Goal: Transaction & Acquisition: Book appointment/travel/reservation

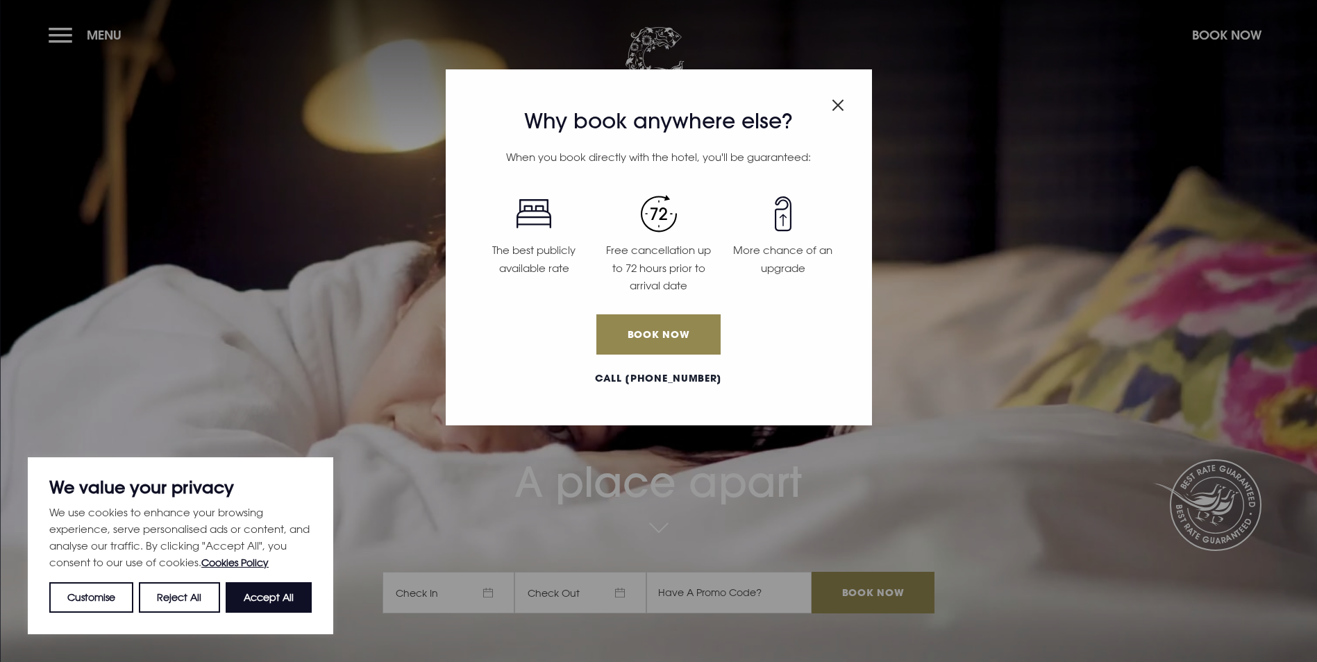
click at [835, 103] on img "Close modal" at bounding box center [838, 105] width 12 height 12
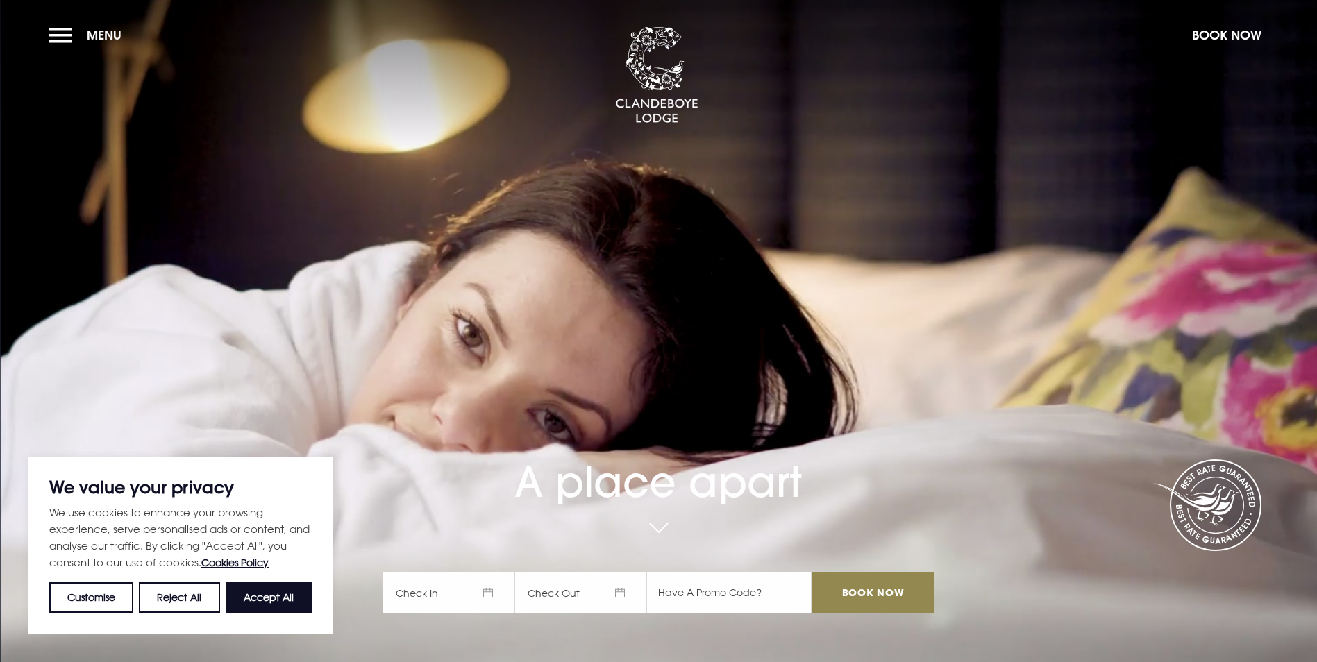
click at [474, 572] on span "Check In" at bounding box center [449, 593] width 132 height 42
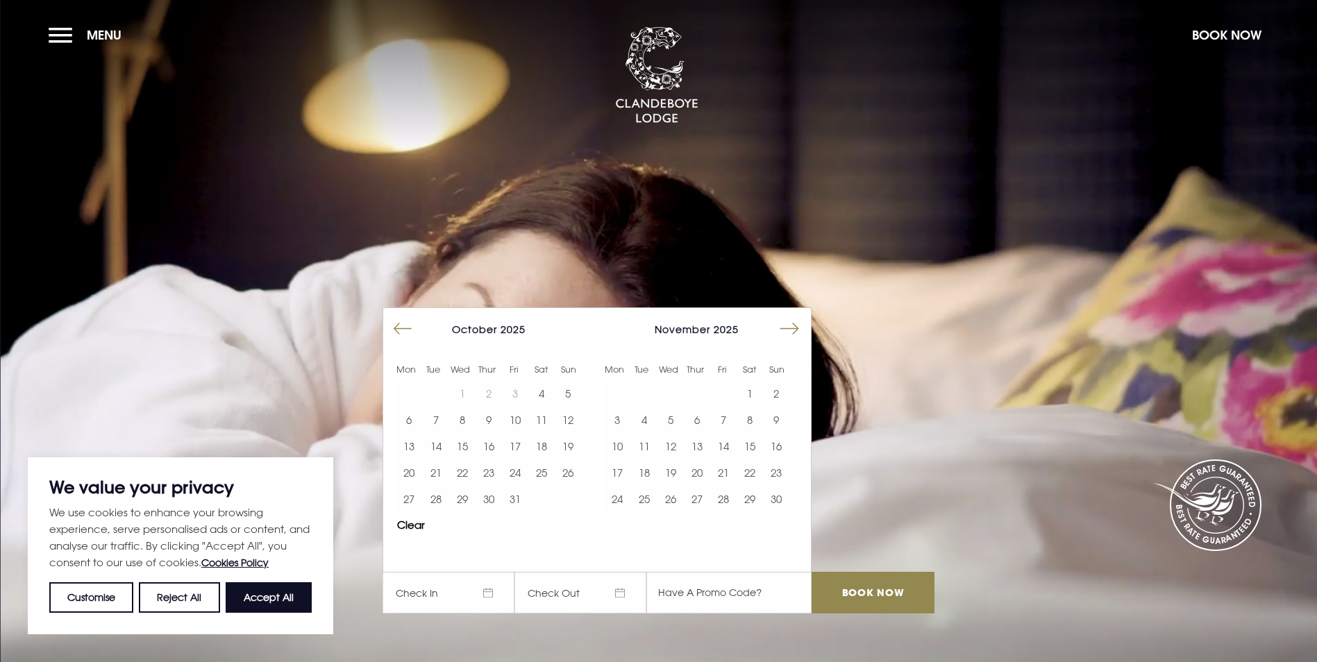
click at [802, 316] on button "Move forward to switch to the next month." at bounding box center [789, 329] width 26 height 26
click at [726, 486] on button "27" at bounding box center [723, 499] width 26 height 26
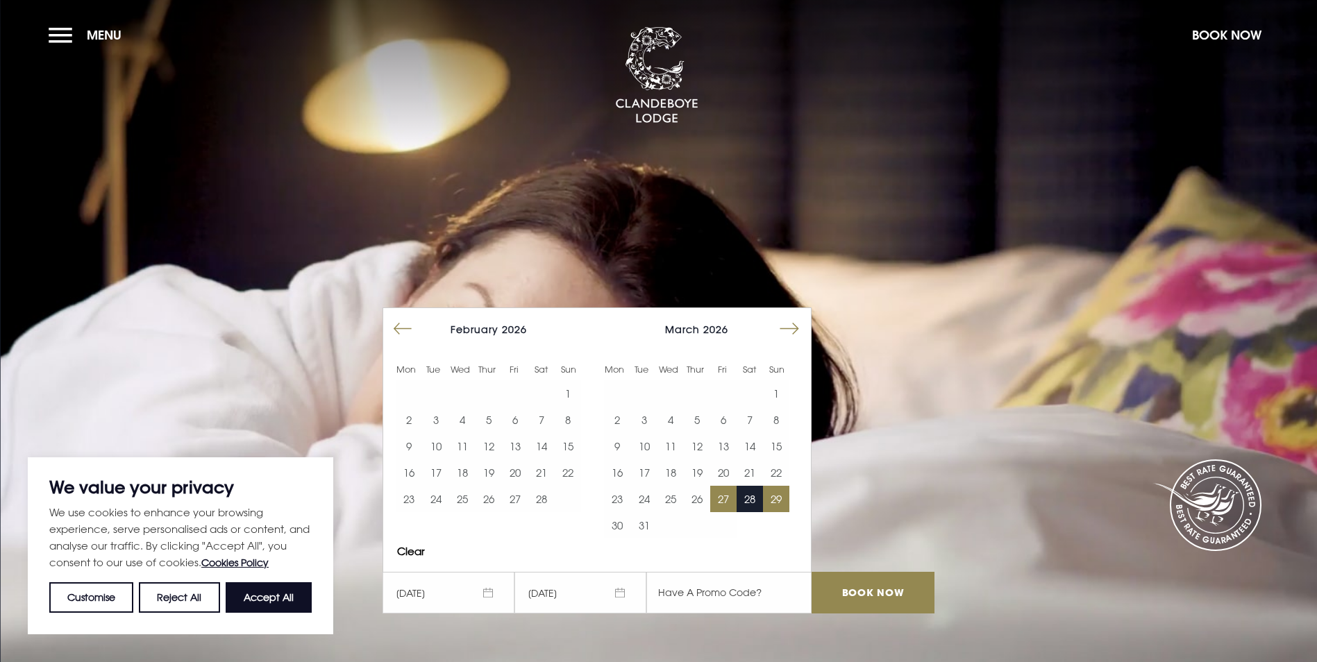
click at [779, 486] on button "29" at bounding box center [776, 499] width 26 height 26
click at [192, 592] on button "Reject All" at bounding box center [179, 597] width 81 height 31
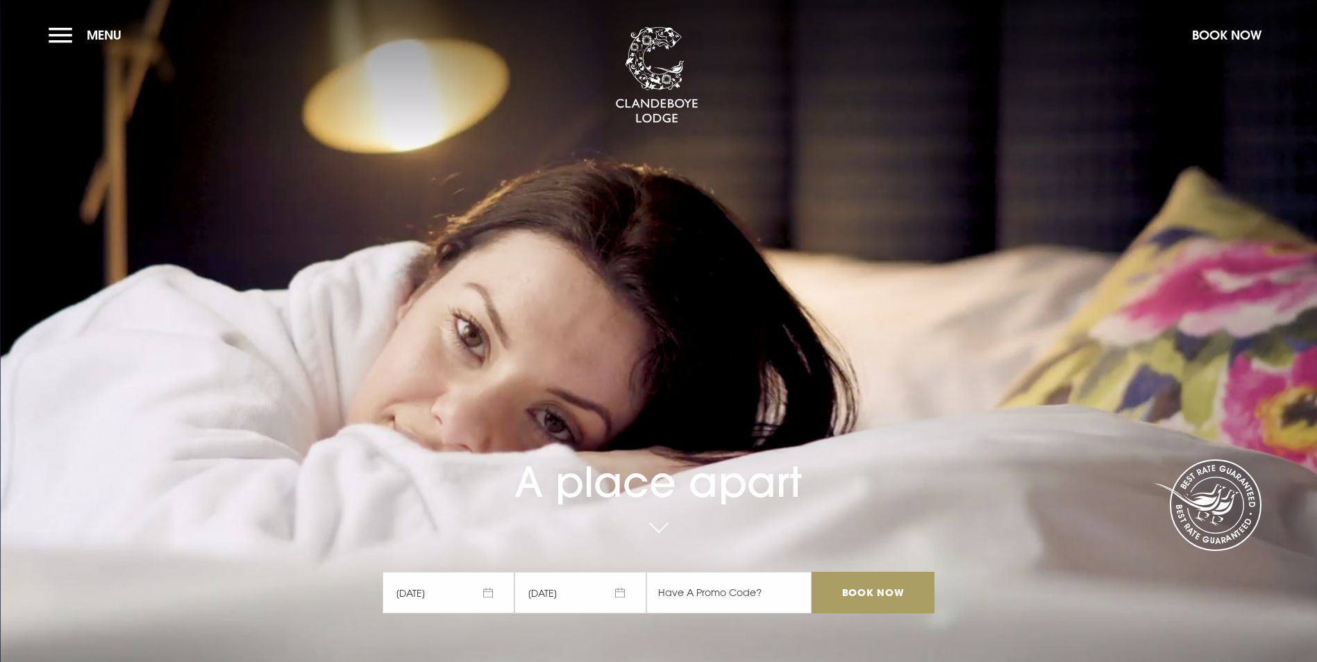
click at [850, 572] on input "Book Now" at bounding box center [873, 593] width 122 height 42
